Goal: Check status: Check status

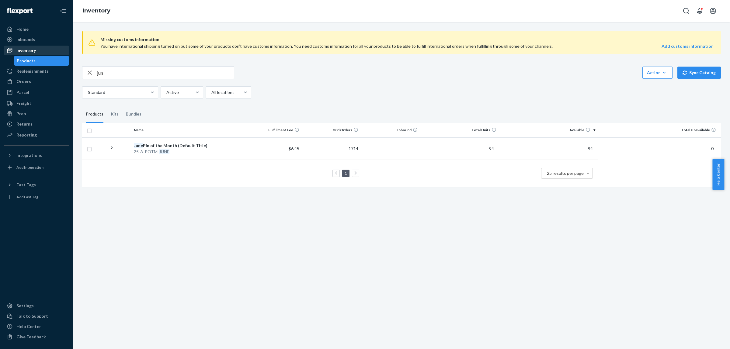
click at [39, 51] on div "Inventory" at bounding box center [36, 50] width 64 height 9
click at [150, 69] on input "jun" at bounding box center [165, 73] width 137 height 12
paste input "25-T-EMO-LG"
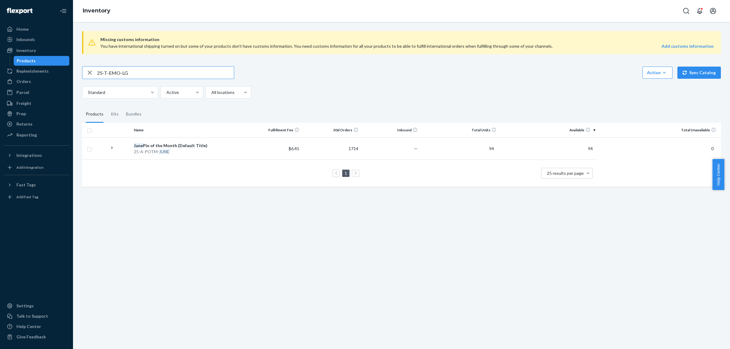
type input "25-T-EMO-LG"
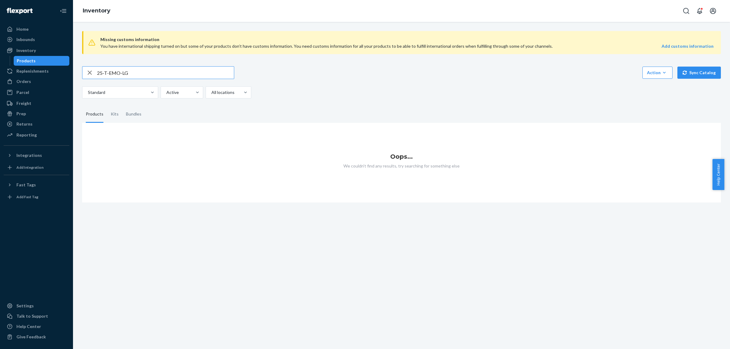
click at [151, 71] on input "25-T-EMO-LG" at bounding box center [165, 73] width 137 height 12
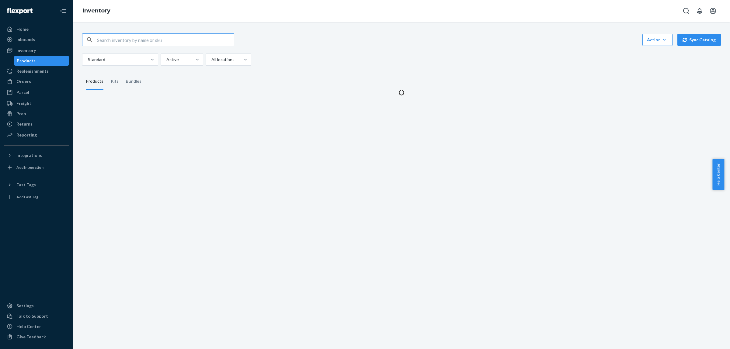
click at [145, 41] on input "text" at bounding box center [165, 40] width 137 height 12
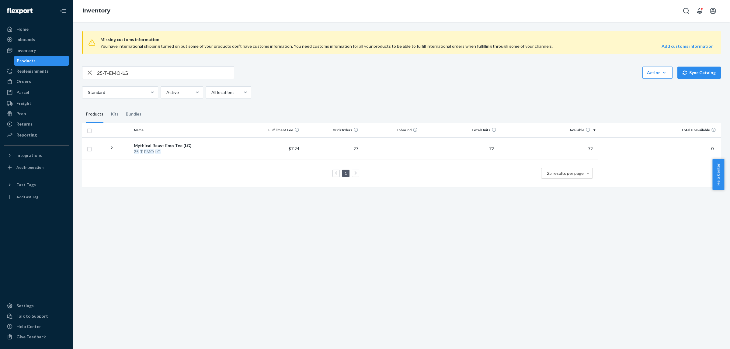
click at [127, 79] on div "25-T-EMO-LG" at bounding box center [158, 72] width 152 height 13
click at [134, 73] on input "25-T-EMO-LG" at bounding box center [165, 73] width 137 height 12
paste input "25-A-STKR-ASYOUCANSEE"
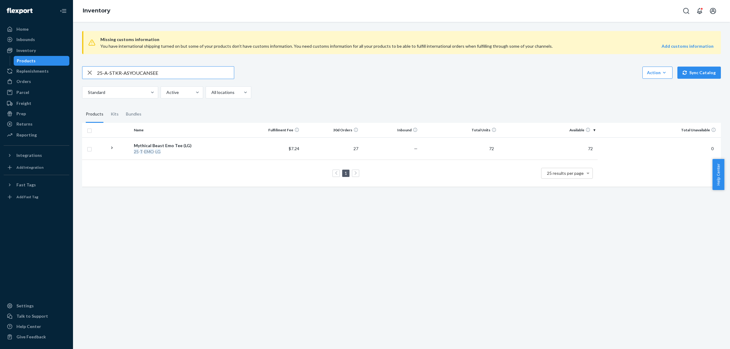
type input "25-A-STKR-ASYOUCANSEE"
